Goal: Task Accomplishment & Management: Use online tool/utility

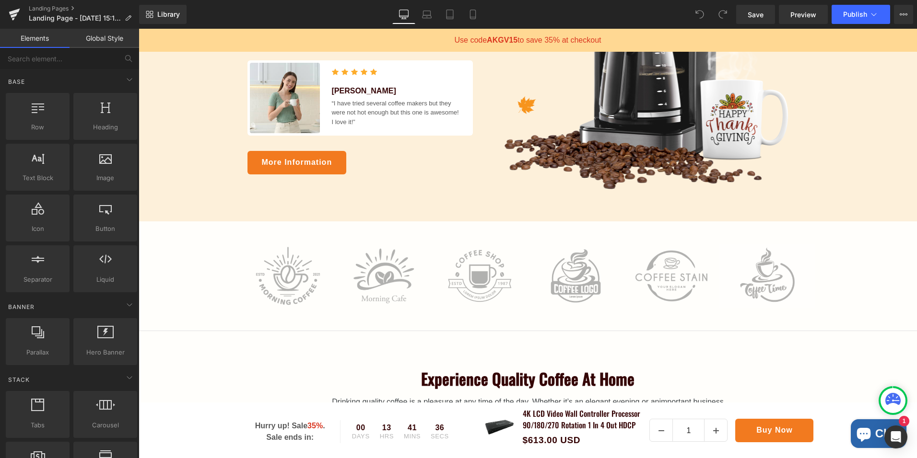
scroll to position [288, 0]
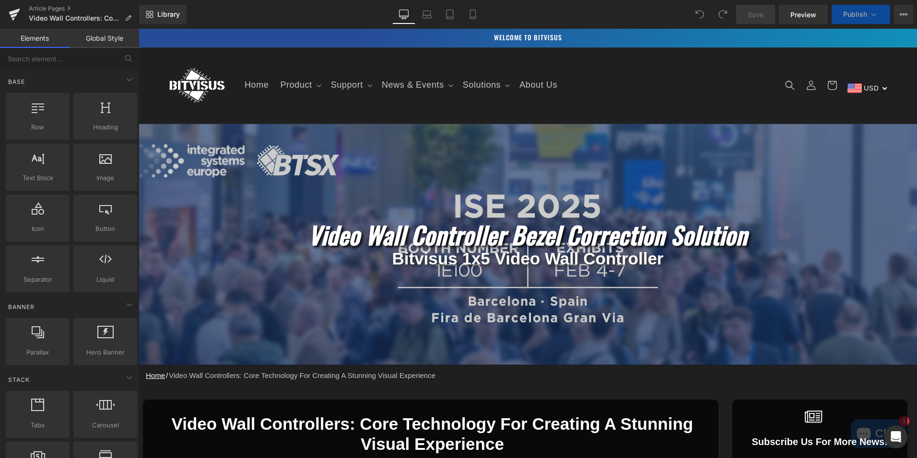
click at [677, 90] on header "Home Product Product Customizable High Resolution Video Wall Controller Multi-f…" at bounding box center [527, 85] width 767 height 76
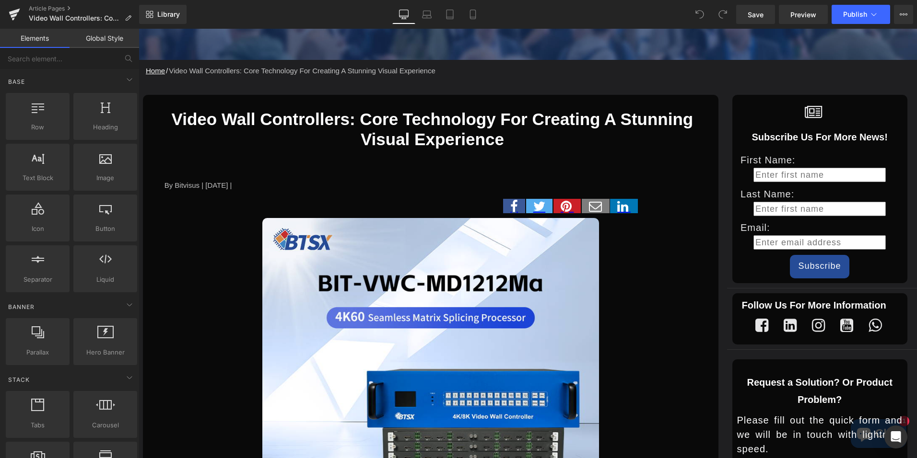
scroll to position [288, 0]
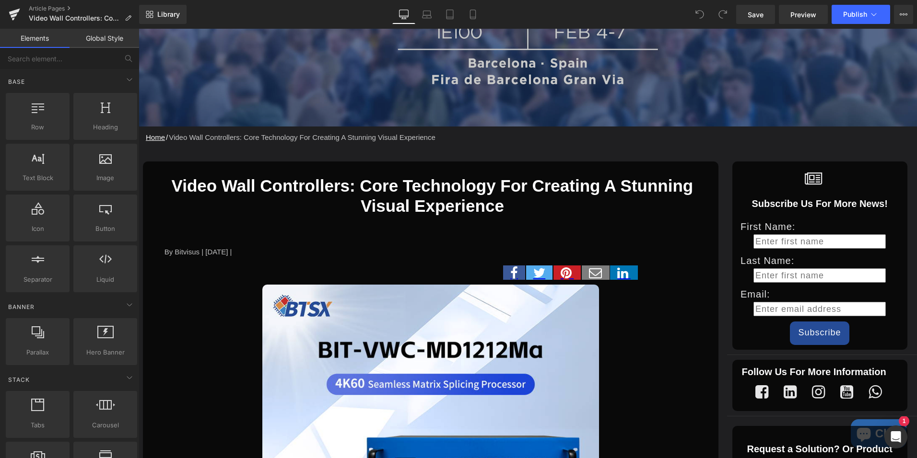
scroll to position [240, 0]
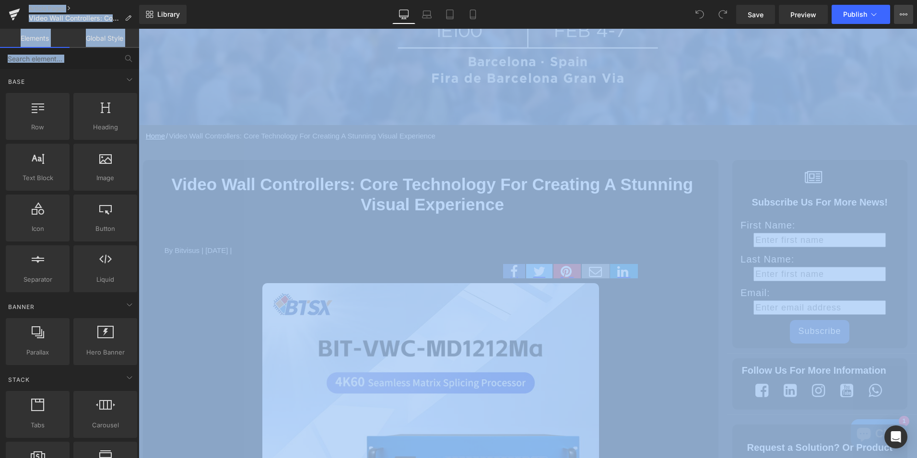
click at [911, 18] on button "View Live Page View with current Template Save Template to Library Schedule Pub…" at bounding box center [903, 14] width 19 height 19
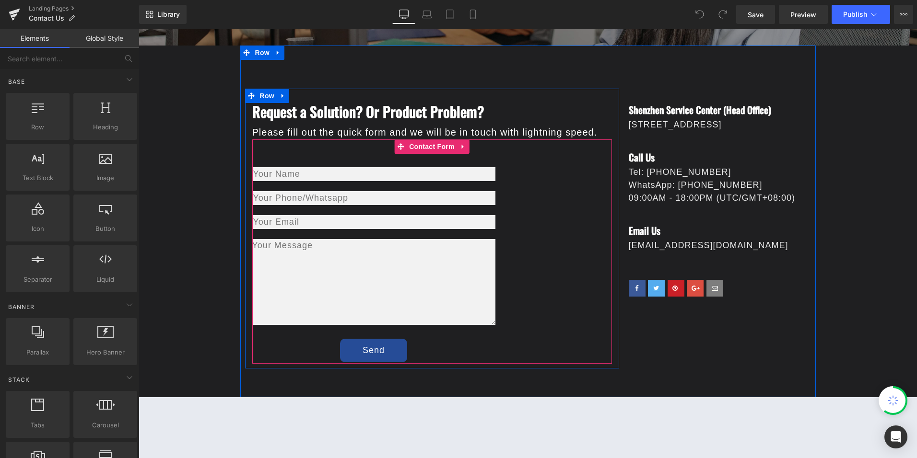
scroll to position [288, 0]
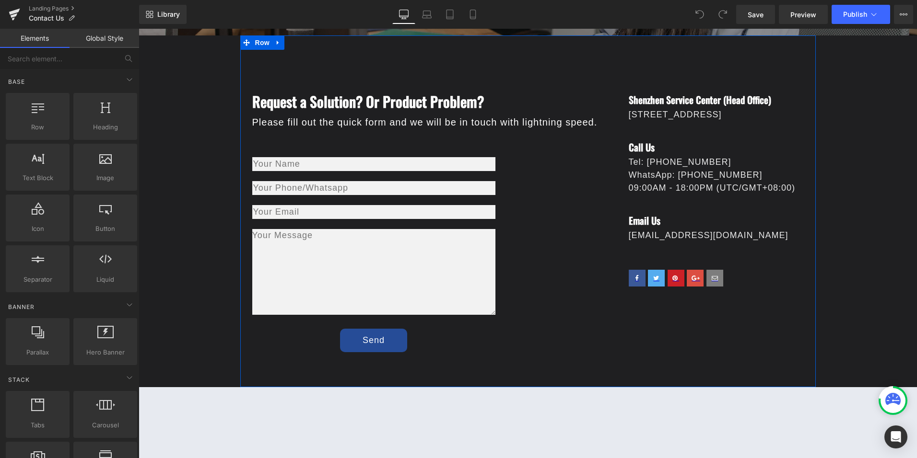
click at [661, 240] on font "Sol.chen@bitvisus.com" at bounding box center [709, 236] width 160 height 10
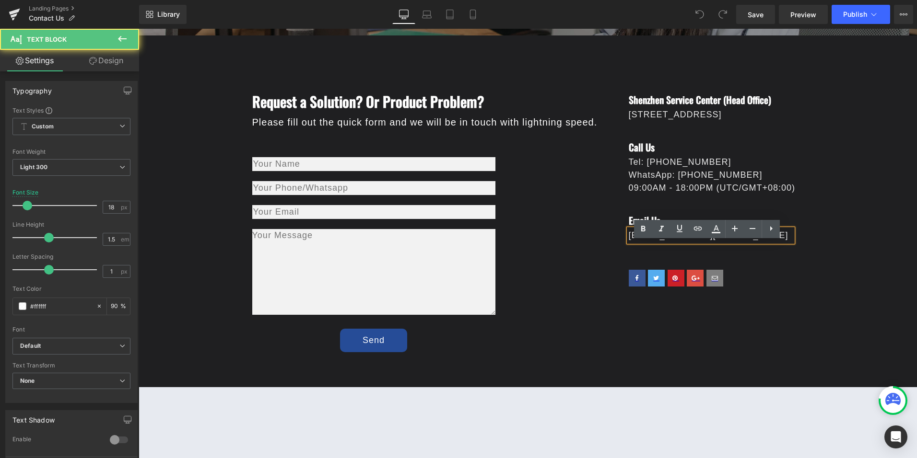
click at [660, 240] on font "Sol.chen@bitvisus.com" at bounding box center [709, 236] width 160 height 10
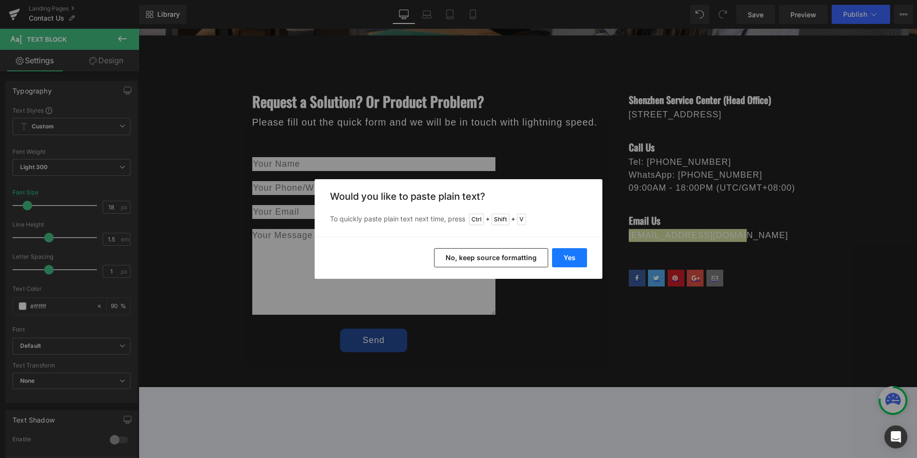
drag, startPoint x: 567, startPoint y: 257, endPoint x: 417, endPoint y: 225, distance: 152.8
click at [567, 257] on button "Yes" at bounding box center [569, 257] width 35 height 19
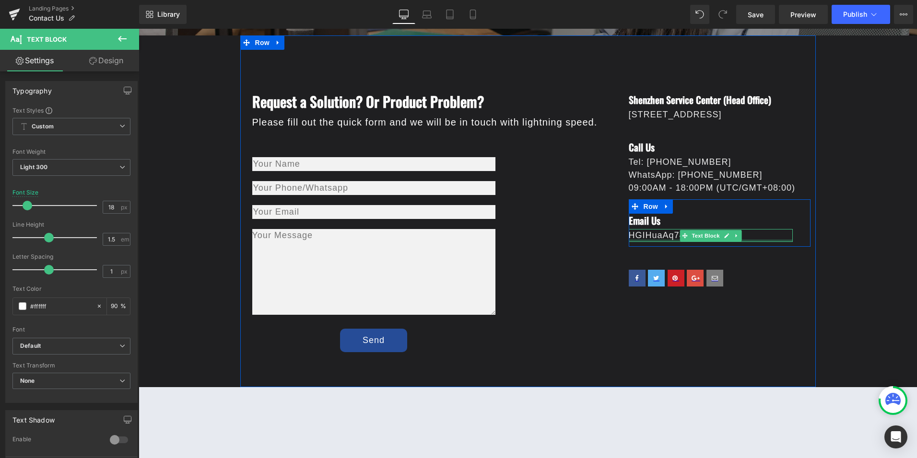
click at [676, 242] on div at bounding box center [711, 241] width 164 height 2
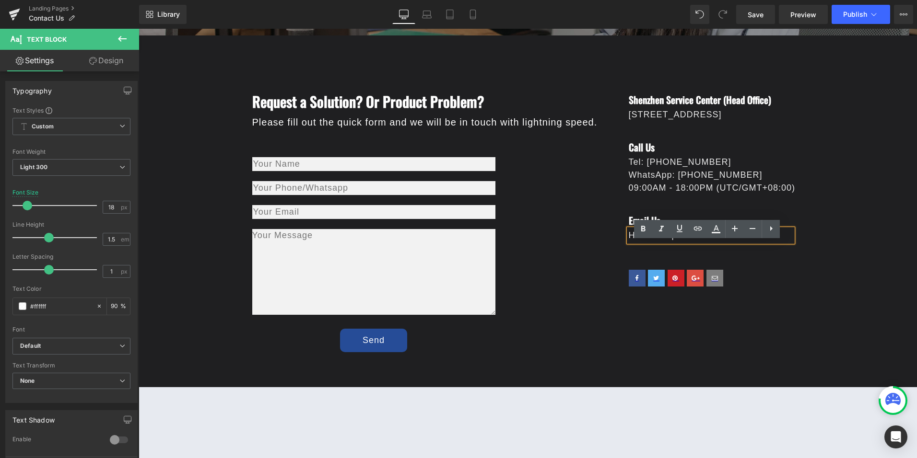
click at [665, 240] on font "HGIHuaAq74fIS3v1" at bounding box center [670, 236] width 83 height 10
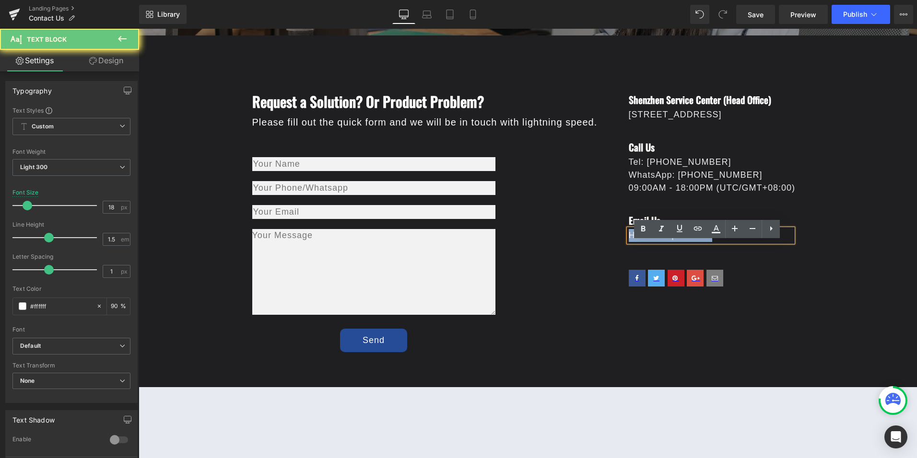
click at [665, 240] on font "HGIHuaAq74fIS3v1" at bounding box center [670, 236] width 83 height 10
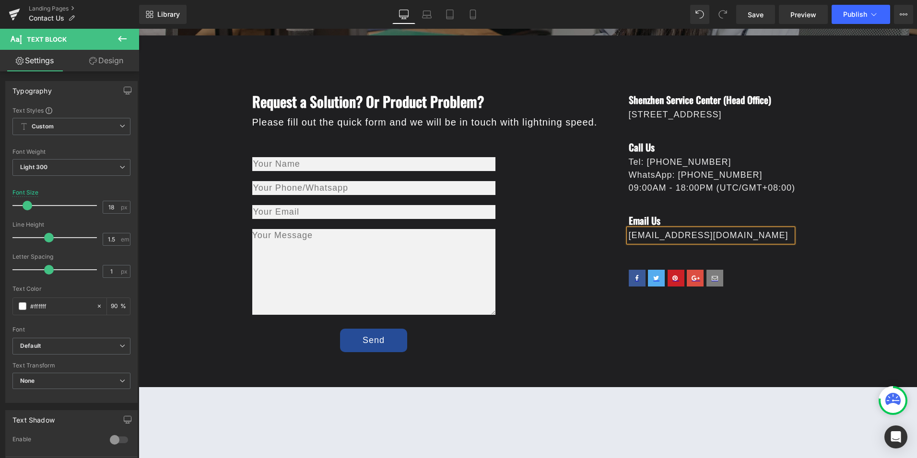
click at [821, 244] on div "Contact Us Heading BITVISUS is here to provide you with more information, answe…" at bounding box center [528, 296] width 778 height 918
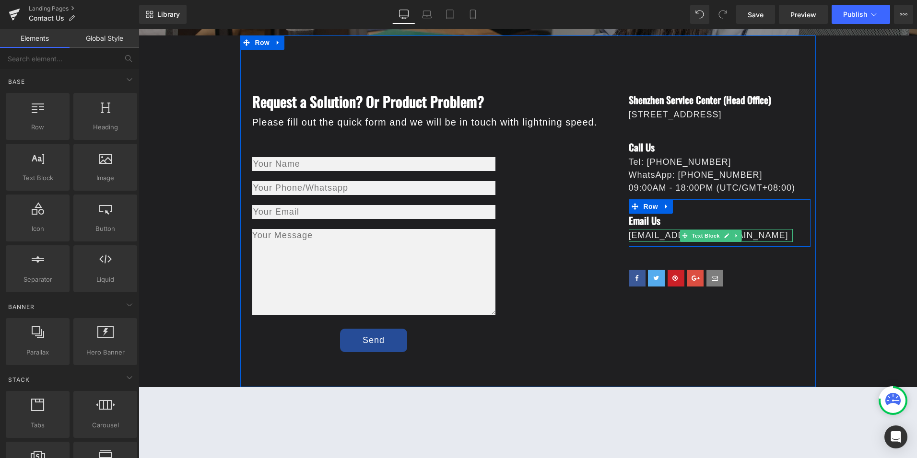
click at [749, 242] on p "marketing@bitvisus.com" at bounding box center [711, 235] width 164 height 13
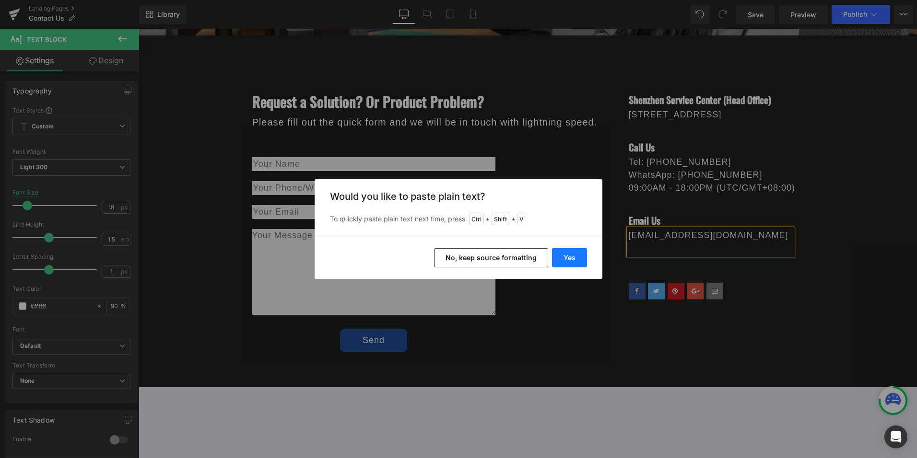
click at [566, 251] on button "Yes" at bounding box center [569, 257] width 35 height 19
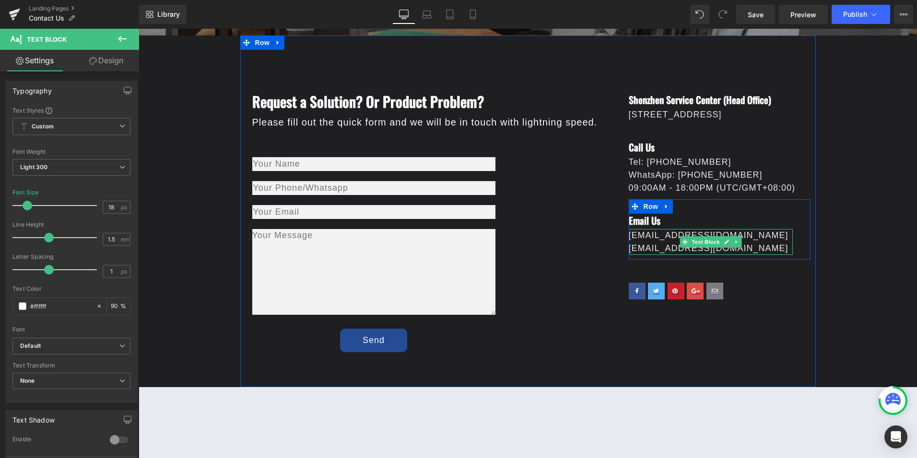
click at [645, 253] on font "support@bitvisus.com" at bounding box center [709, 249] width 160 height 10
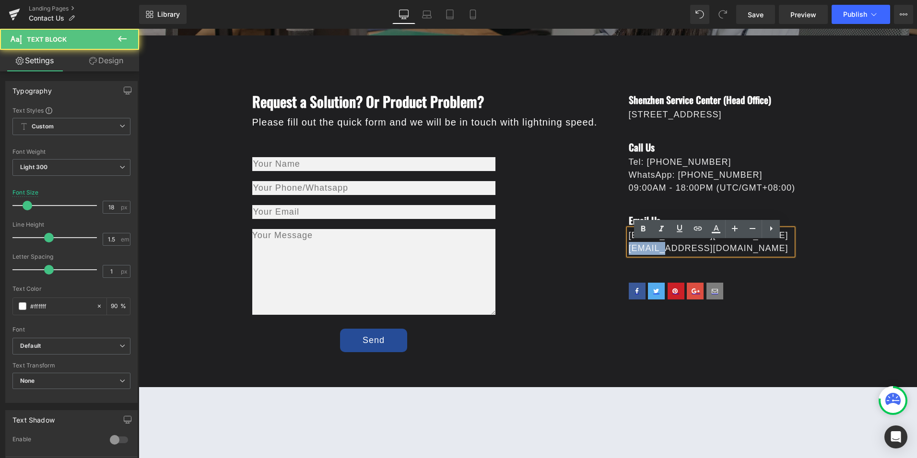
click at [645, 253] on font "support@bitvisus.com" at bounding box center [709, 249] width 160 height 10
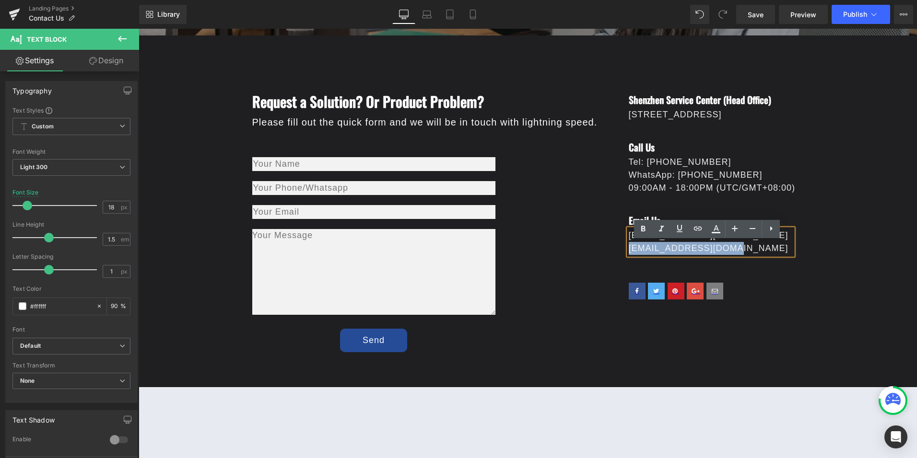
click at [629, 253] on font "support@bitvisus.com" at bounding box center [709, 249] width 160 height 10
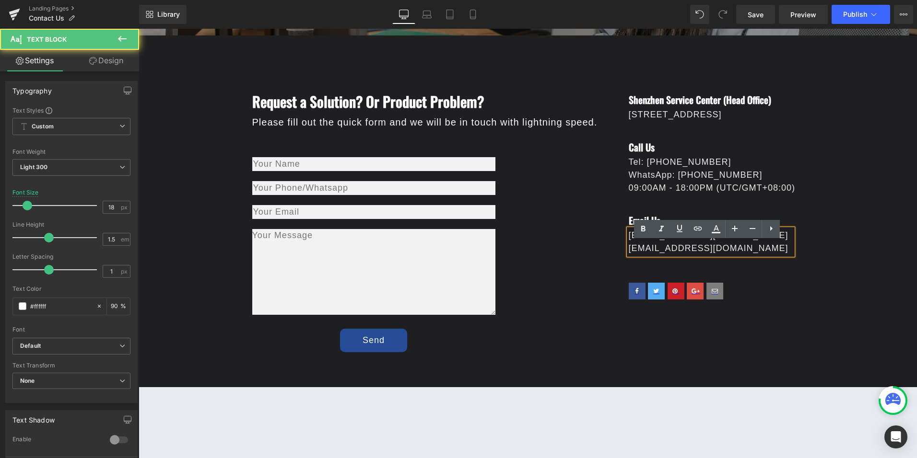
click at [629, 253] on font "support@bitvisus.com" at bounding box center [709, 249] width 160 height 10
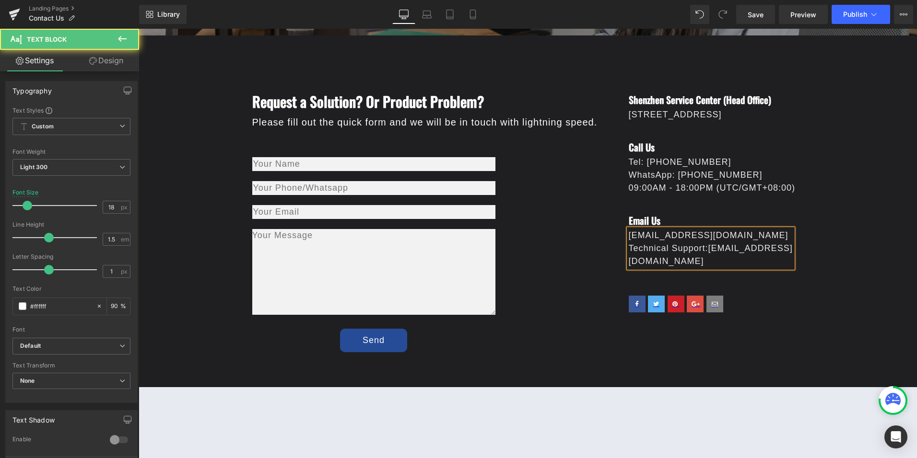
click at [697, 261] on font "Technical Support:support@bitvisus.com" at bounding box center [711, 255] width 164 height 23
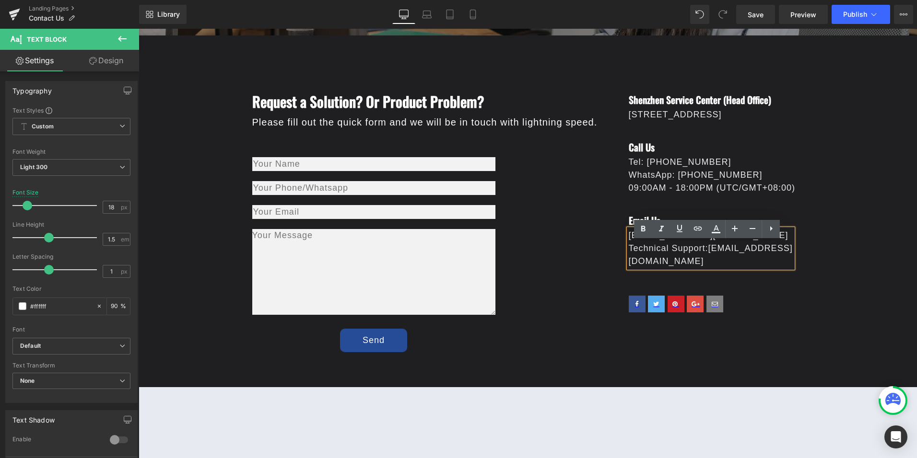
click at [700, 261] on font "Technical Support:support@bitvisus.com" at bounding box center [711, 255] width 164 height 23
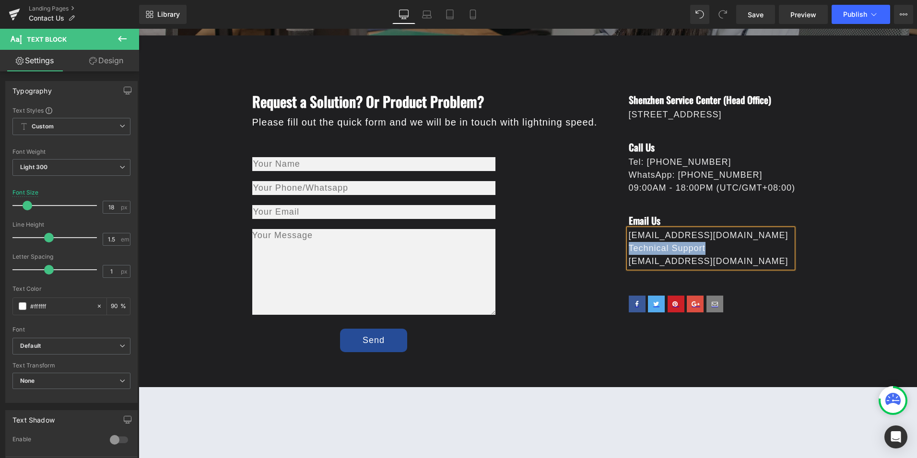
drag, startPoint x: 700, startPoint y: 258, endPoint x: 626, endPoint y: 260, distance: 73.4
click at [629, 255] on p "Technical Support" at bounding box center [711, 248] width 164 height 13
click at [642, 228] on icon at bounding box center [643, 229] width 12 height 12
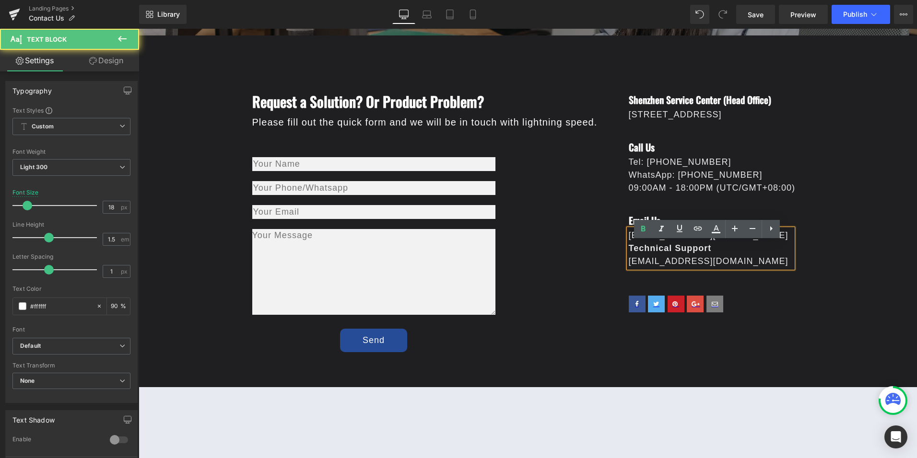
click at [734, 255] on p "Technical Support" at bounding box center [711, 248] width 164 height 13
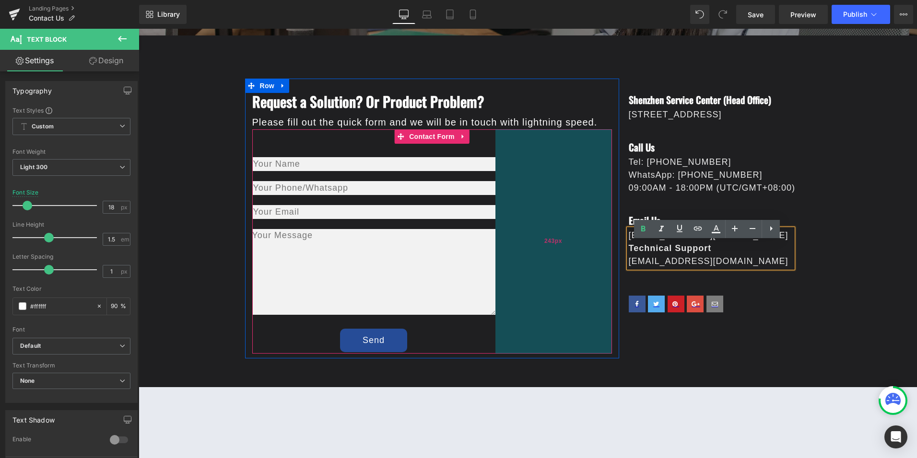
click at [575, 242] on div "243px" at bounding box center [553, 241] width 117 height 224
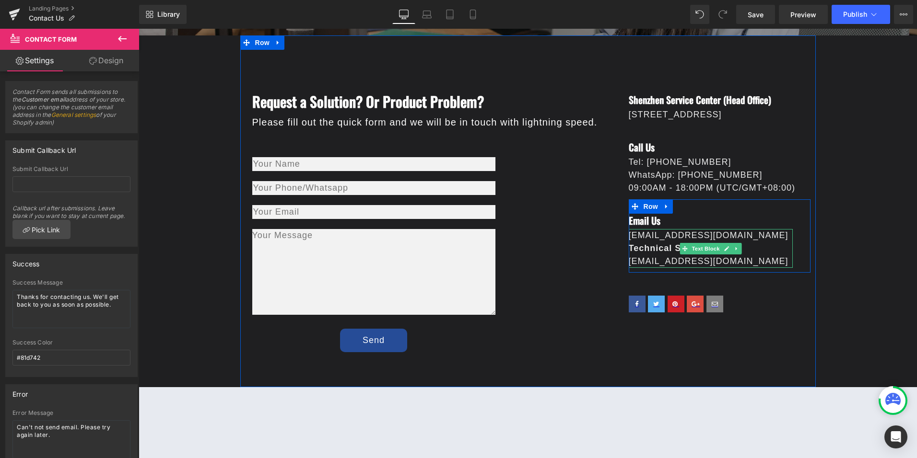
click at [747, 242] on p "marketing@bitvisus.com" at bounding box center [711, 235] width 164 height 13
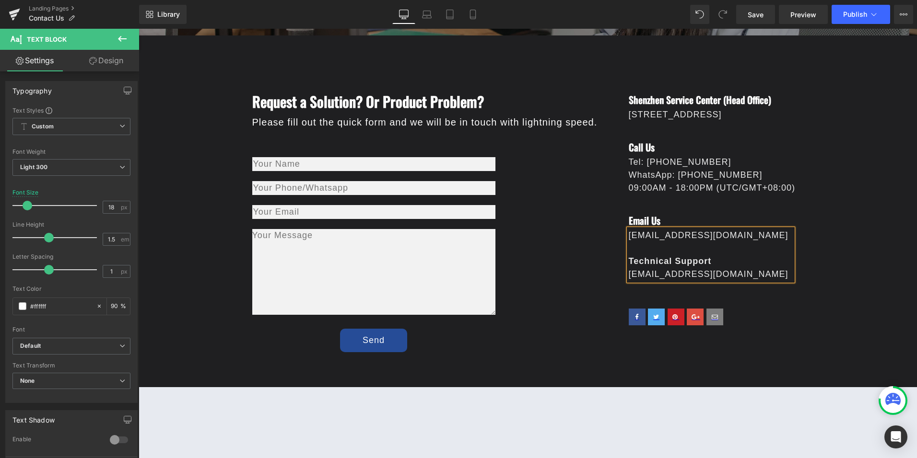
click at [832, 259] on div "Contact Us Heading BITVISUS is here to provide you with more information, answe…" at bounding box center [528, 296] width 778 height 918
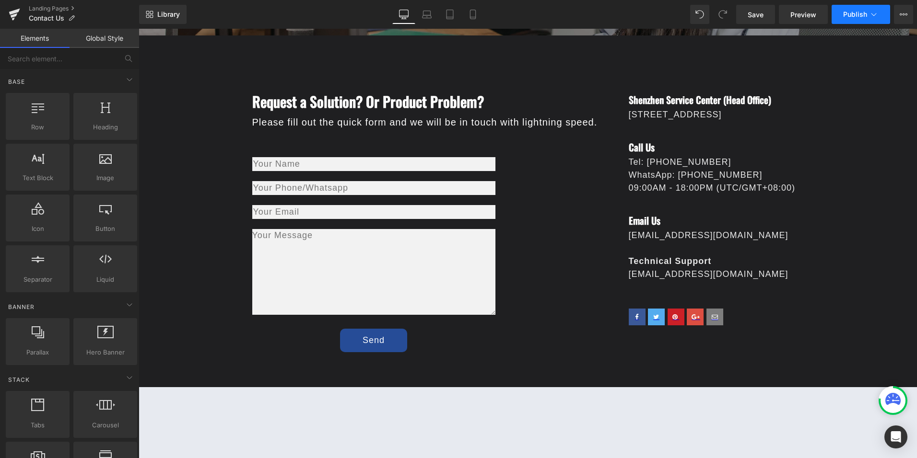
click at [875, 13] on icon at bounding box center [874, 15] width 10 height 10
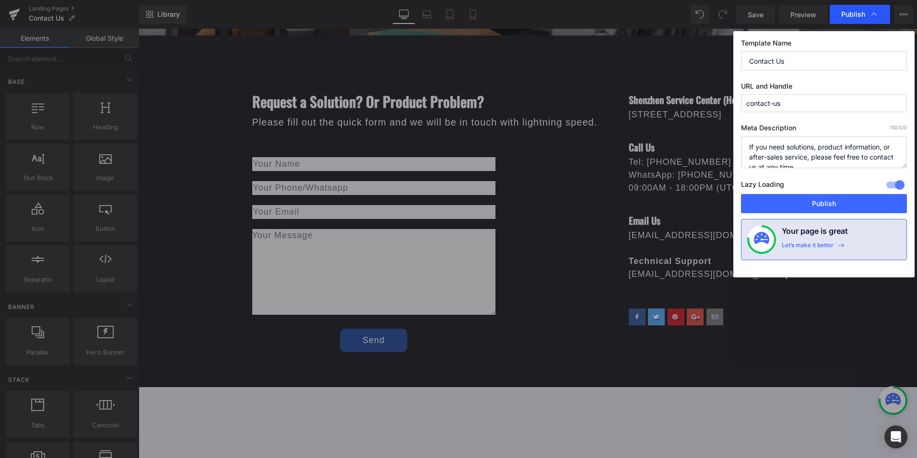
click at [862, 12] on span "Publish" at bounding box center [853, 14] width 24 height 9
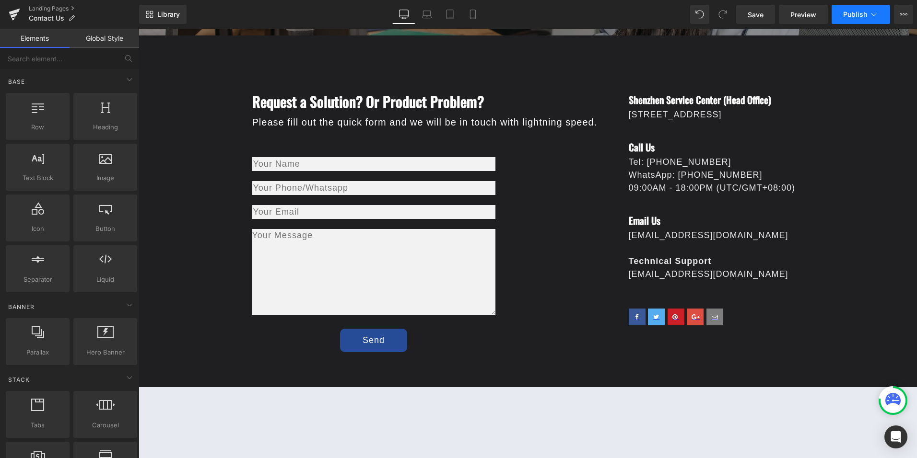
click at [857, 13] on span "Publish" at bounding box center [855, 15] width 24 height 8
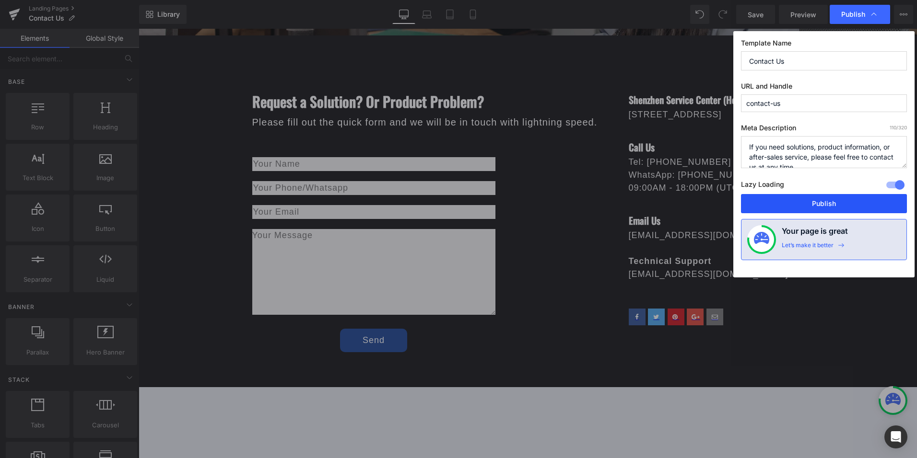
click at [813, 197] on button "Publish" at bounding box center [824, 203] width 166 height 19
